Goal: Find contact information: Find contact information

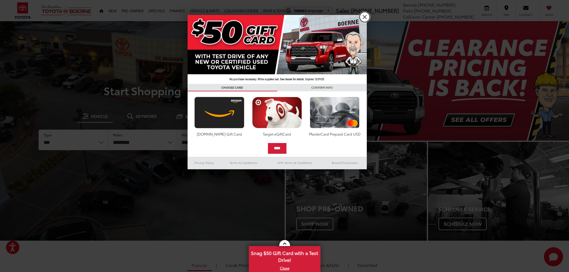
click at [363, 18] on link "X" at bounding box center [365, 17] width 10 height 10
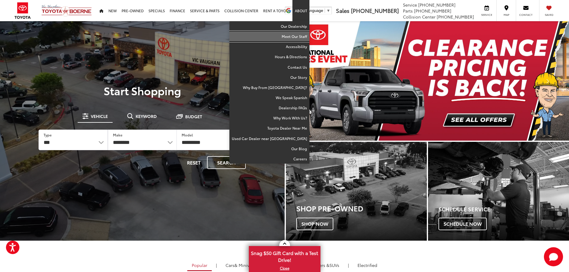
click at [293, 33] on link "Meet Our Staff" at bounding box center [269, 36] width 80 height 10
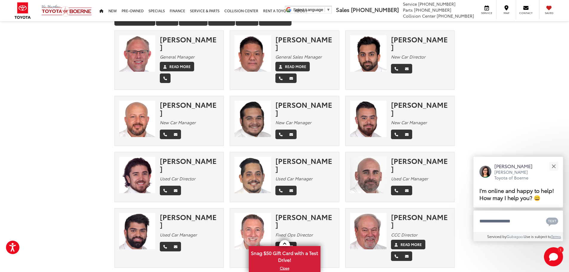
scroll to position [60, 0]
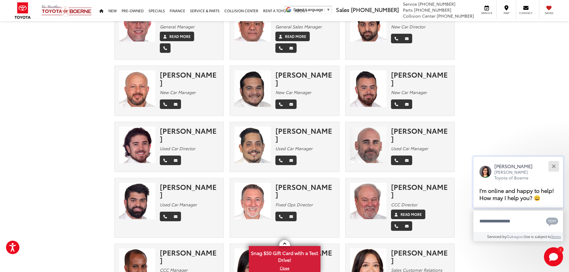
click at [554, 168] on button "Close" at bounding box center [553, 166] width 13 height 13
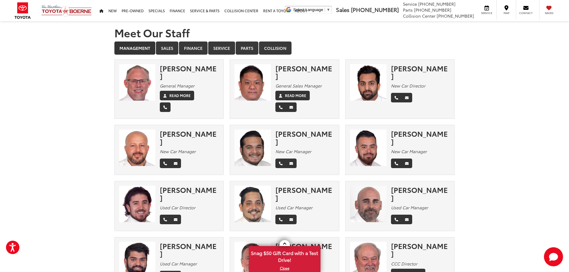
scroll to position [0, 0]
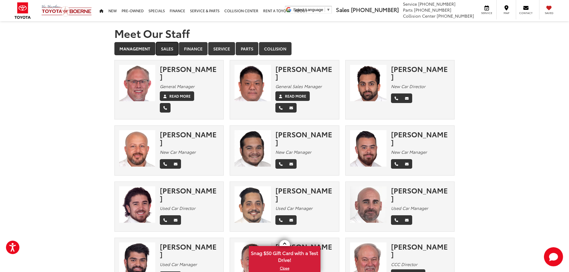
click at [168, 50] on link "Sales" at bounding box center [167, 48] width 22 height 13
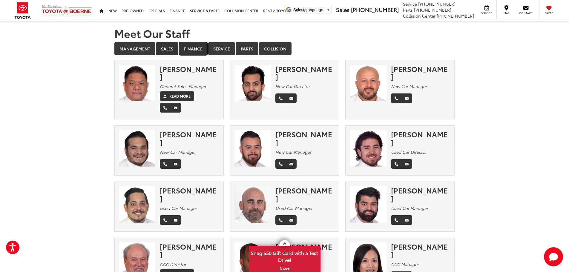
click at [189, 47] on link "Finance" at bounding box center [193, 48] width 29 height 13
